Goal: Information Seeking & Learning: Find specific fact

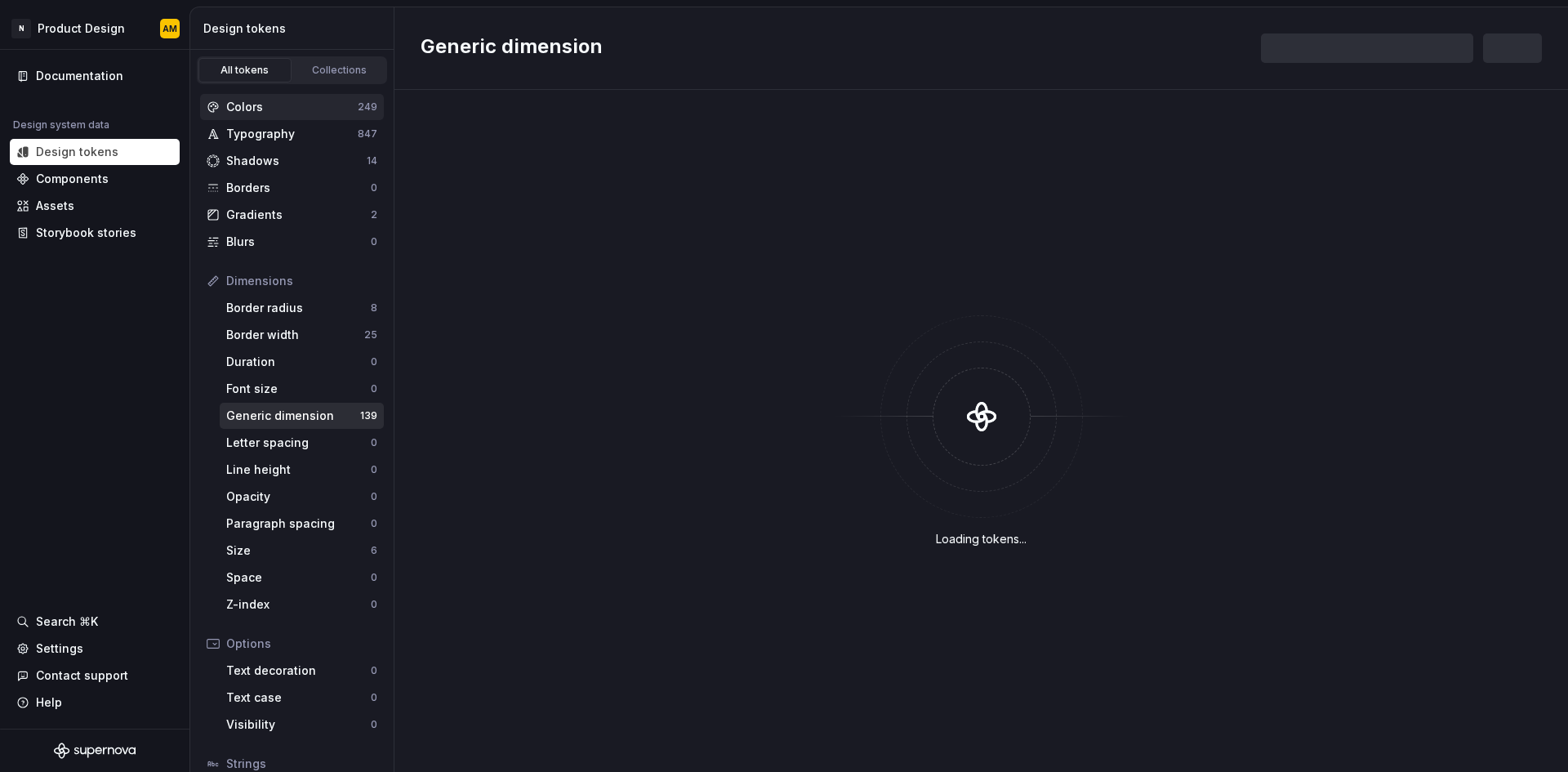
click at [294, 109] on div "Colors" at bounding box center [292, 107] width 132 height 17
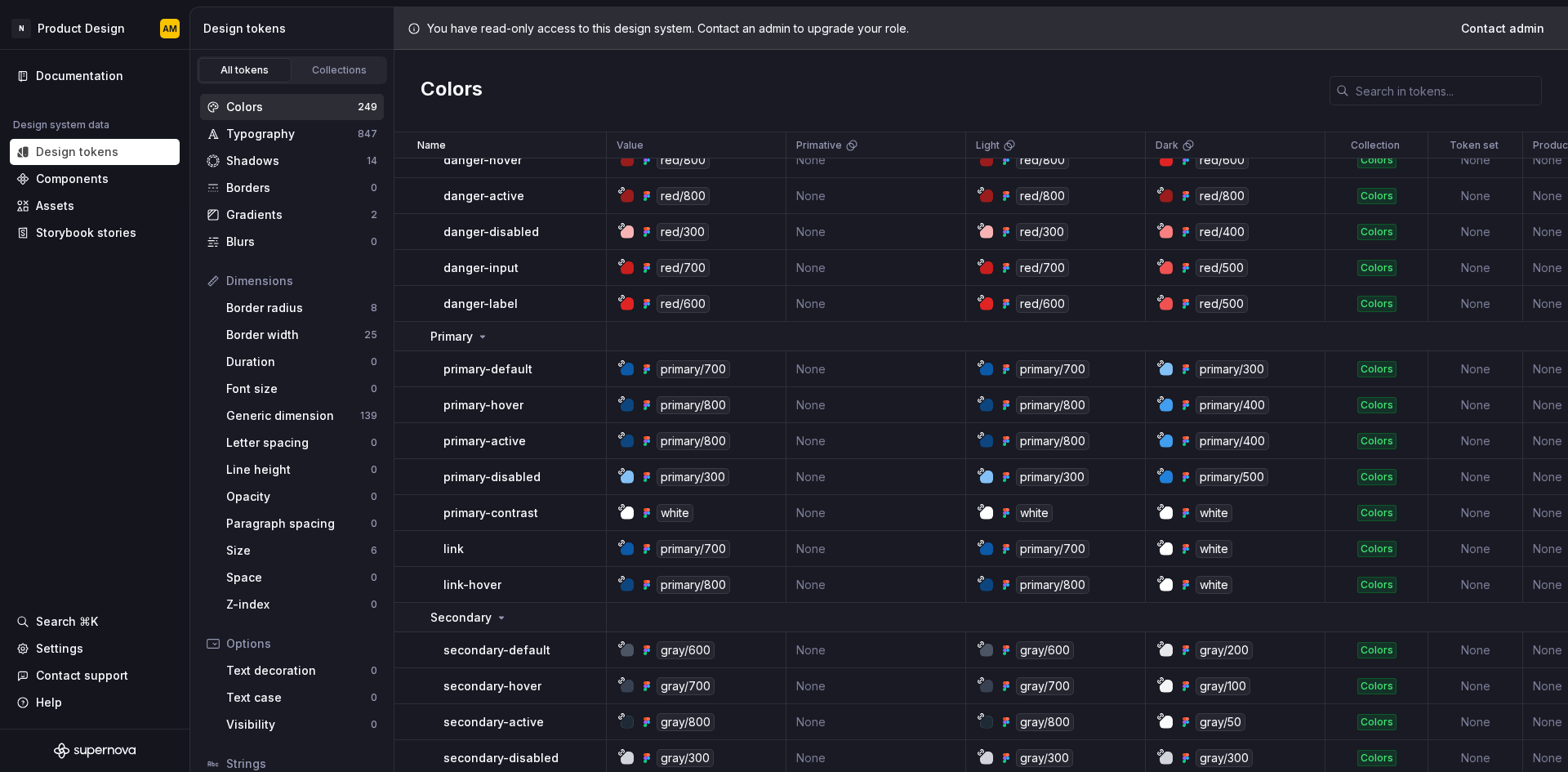
scroll to position [5797, 0]
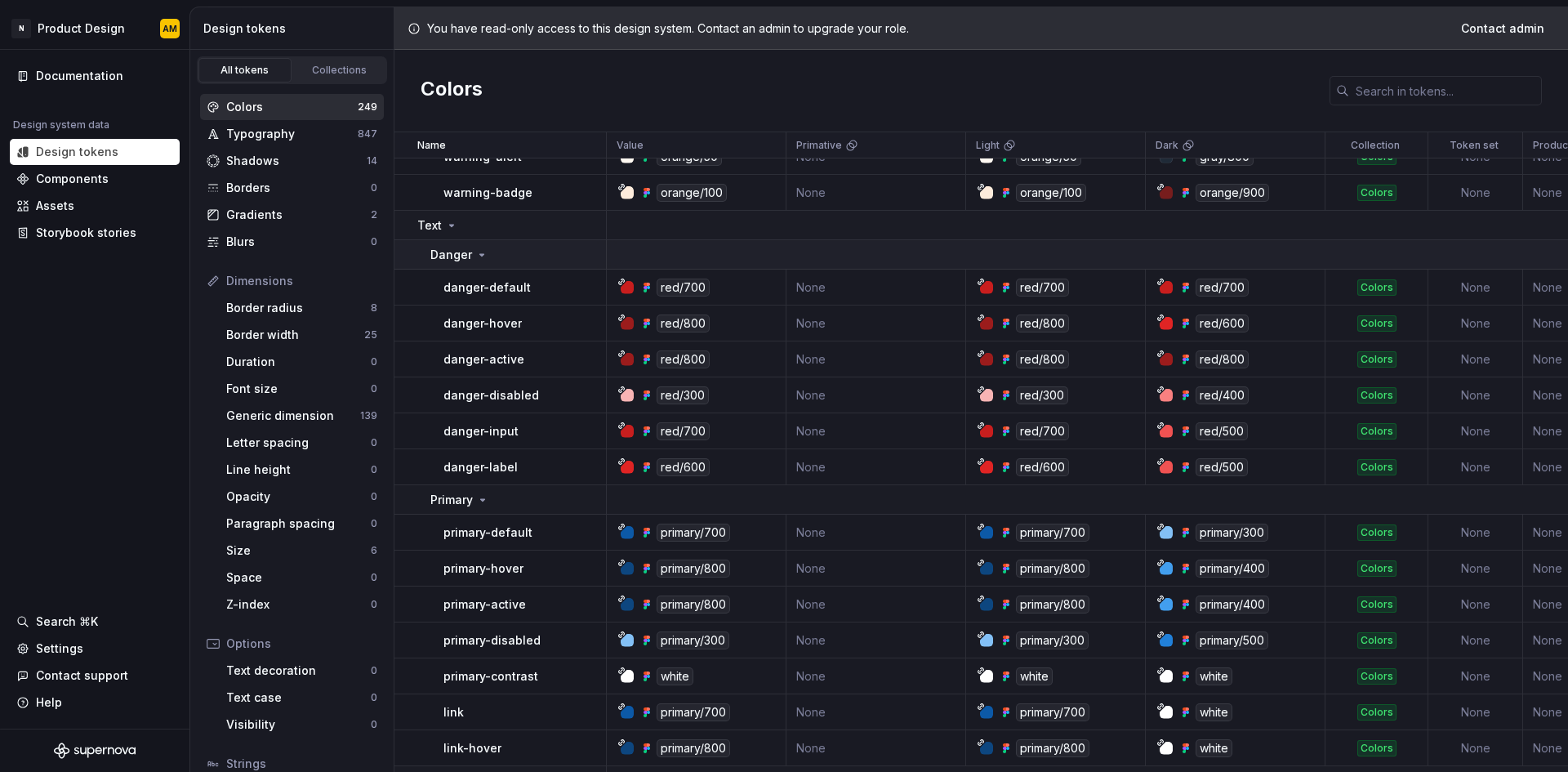
click at [482, 260] on icon at bounding box center [482, 255] width 13 height 13
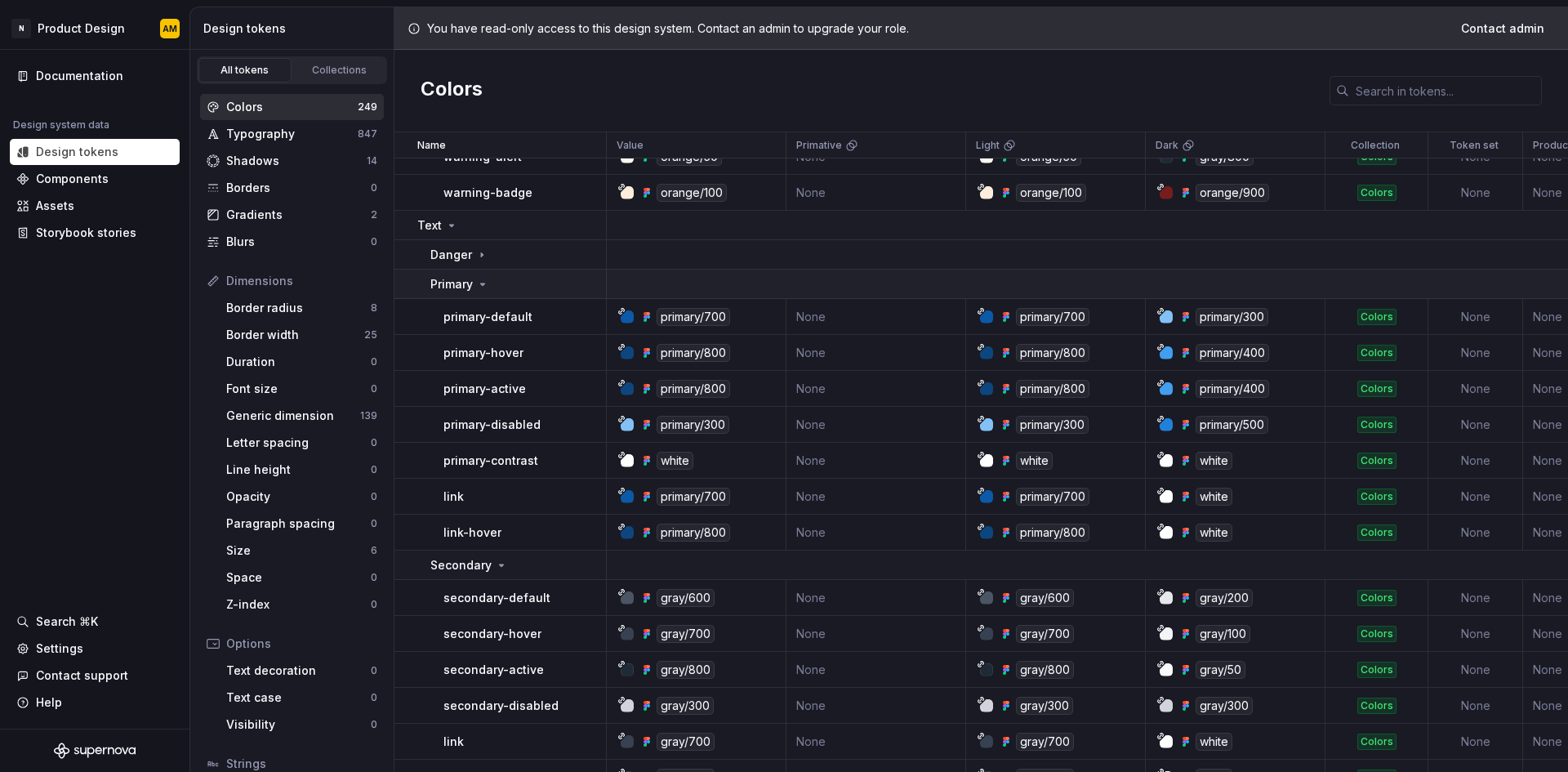
click at [476, 279] on icon at bounding box center [483, 284] width 13 height 13
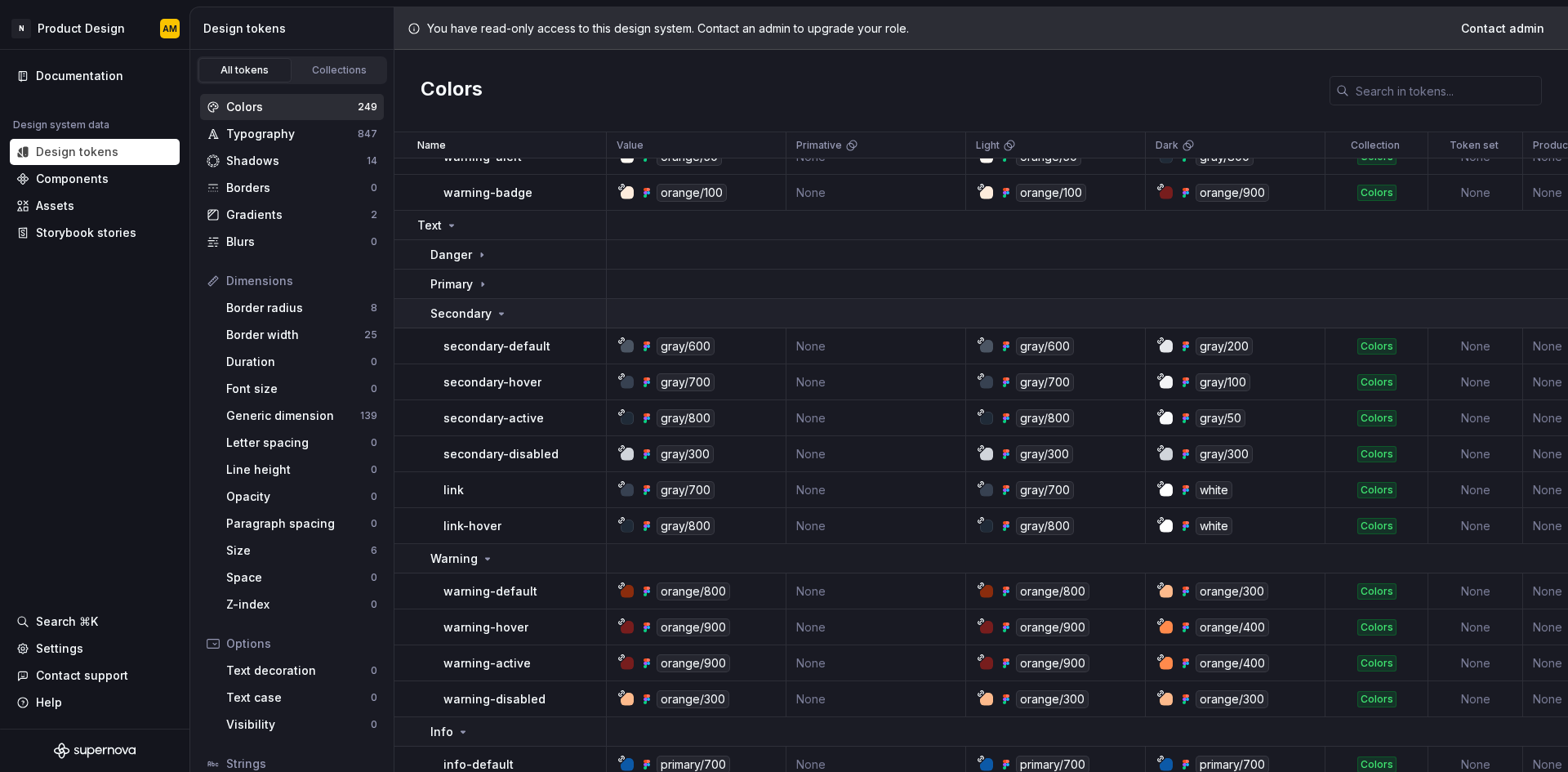
click at [489, 307] on p "Secondary" at bounding box center [461, 313] width 61 height 17
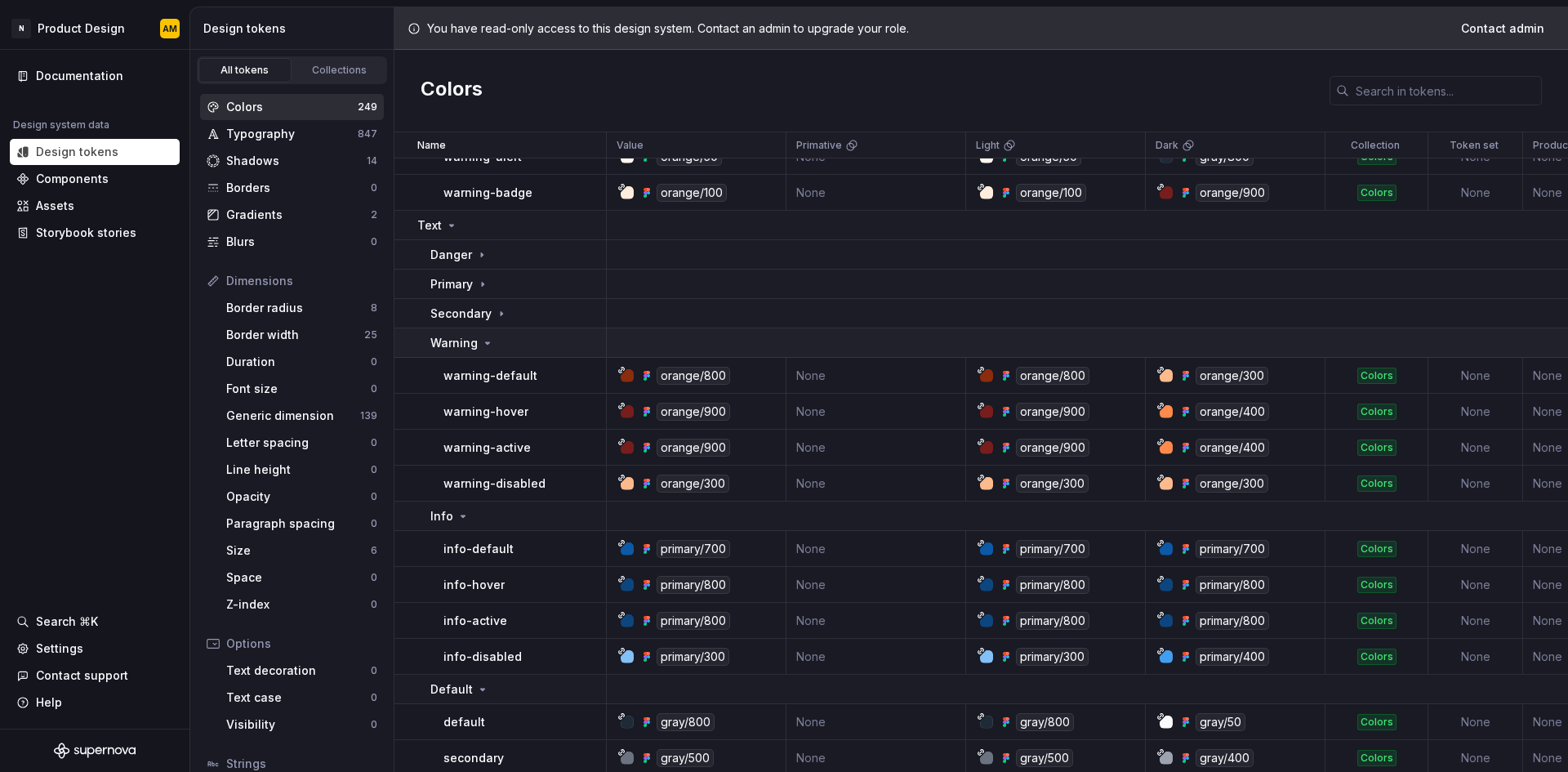
click at [488, 347] on icon at bounding box center [488, 343] width 13 height 13
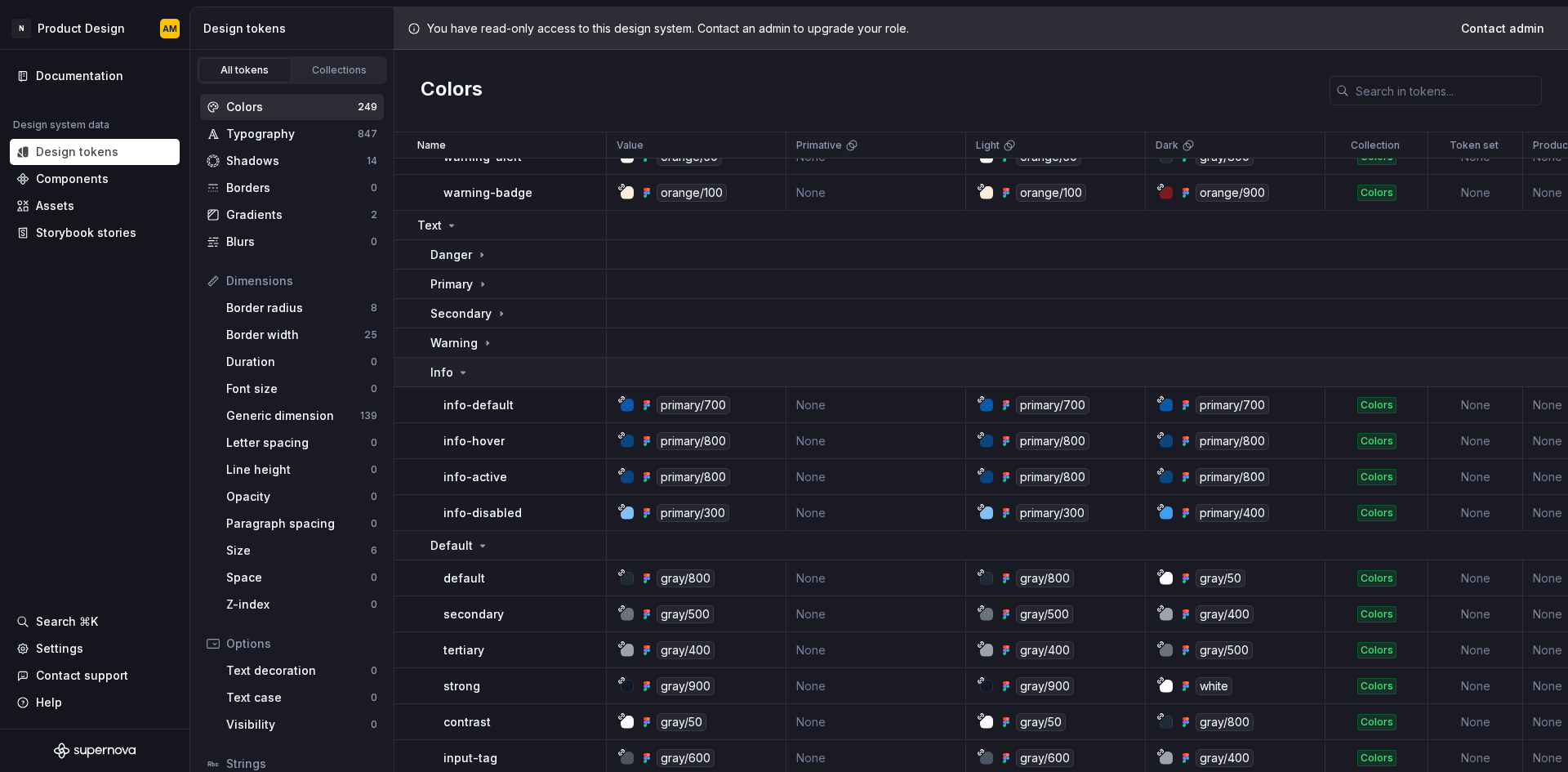
click at [475, 370] on div "Info" at bounding box center [517, 372] width 175 height 17
